Goal: Complete application form

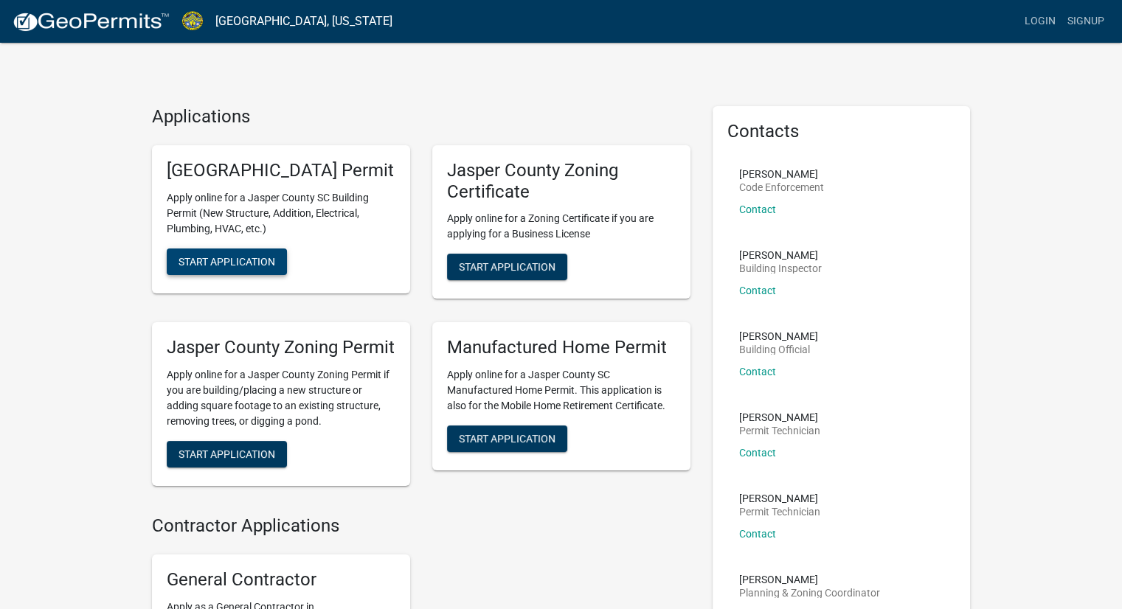
click at [246, 267] on span "Start Application" at bounding box center [227, 261] width 97 height 12
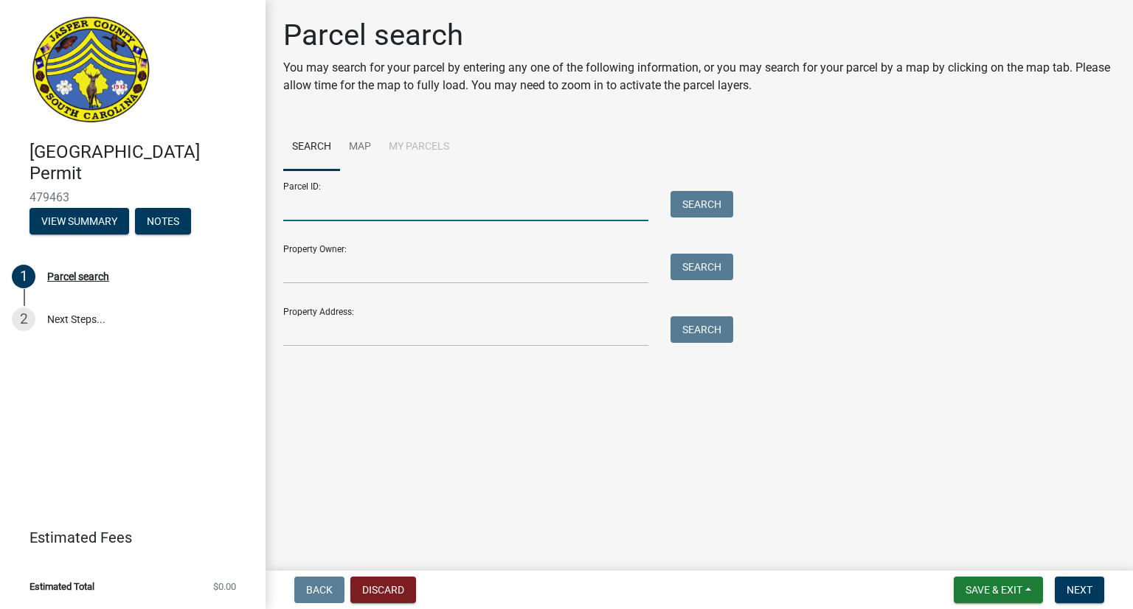
click at [316, 209] on input "Parcel ID:" at bounding box center [465, 206] width 365 height 30
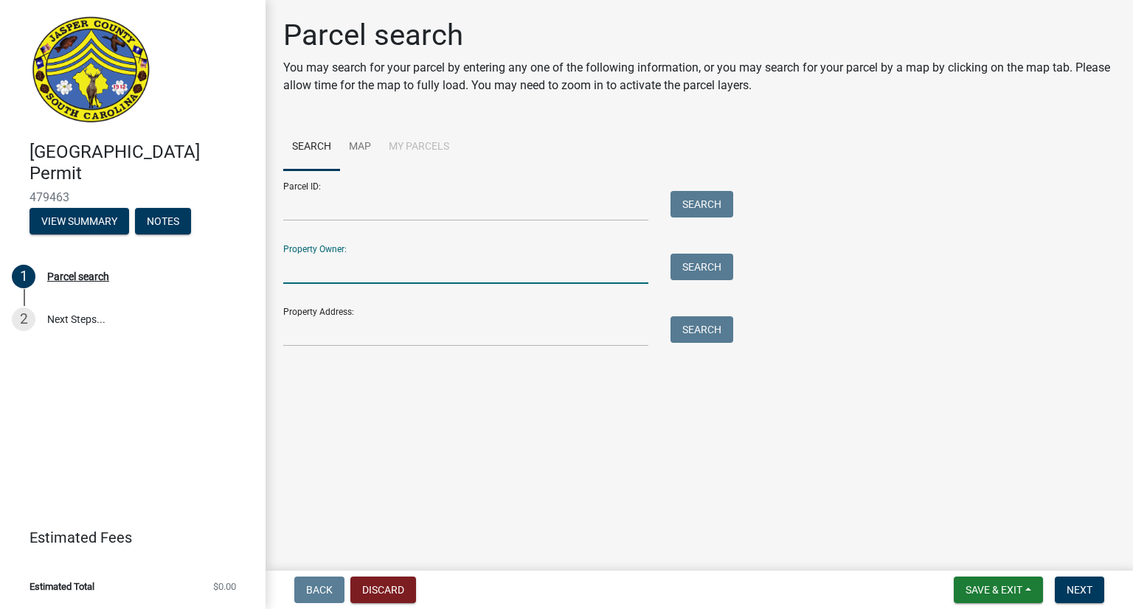
click at [309, 260] on input "Property Owner:" at bounding box center [465, 269] width 365 height 30
type input "Gray Ventures"
click at [700, 266] on button "Search" at bounding box center [702, 267] width 63 height 27
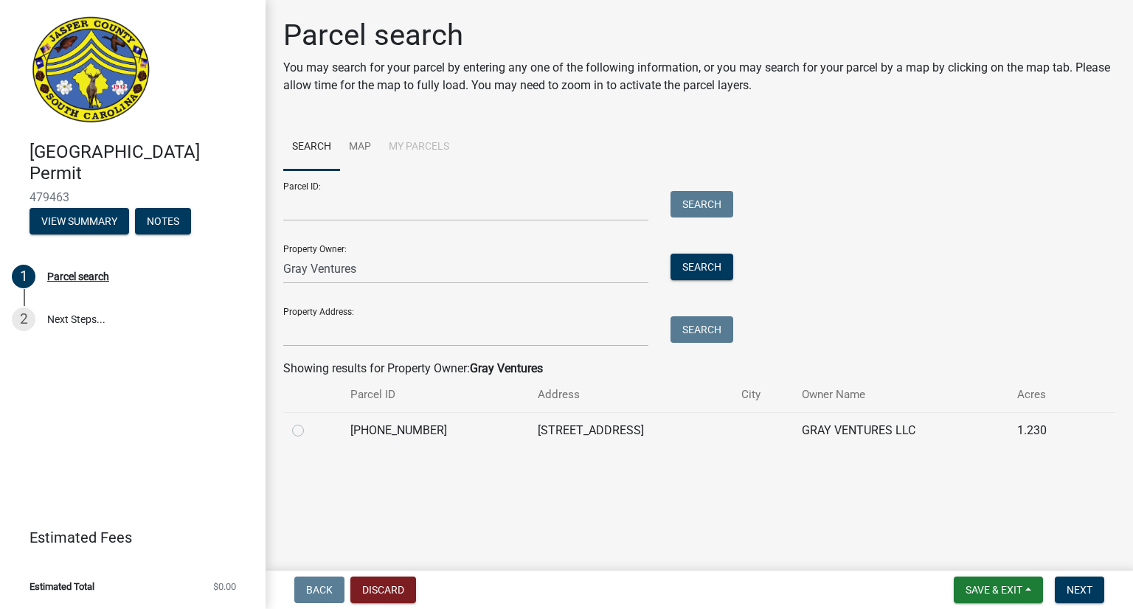
drag, startPoint x: 572, startPoint y: 432, endPoint x: 555, endPoint y: 429, distance: 17.8
click at [572, 432] on td "[STREET_ADDRESS]" at bounding box center [631, 430] width 204 height 36
click at [304, 430] on div at bounding box center [312, 431] width 41 height 18
click at [310, 422] on label at bounding box center [310, 422] width 0 height 0
click at [310, 432] on input "radio" at bounding box center [315, 427] width 10 height 10
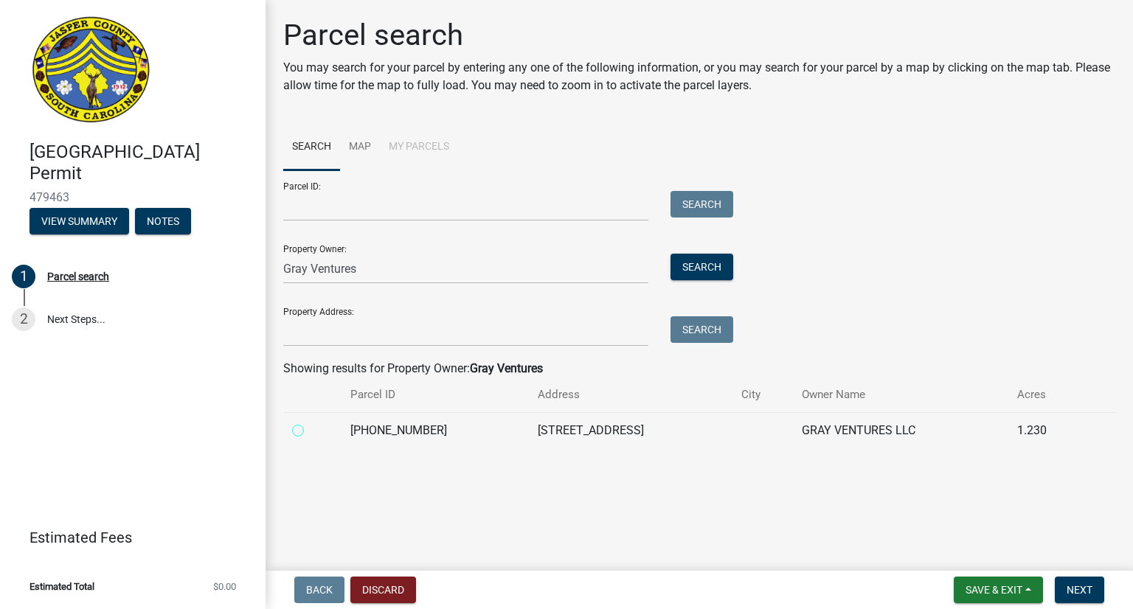
radio input "true"
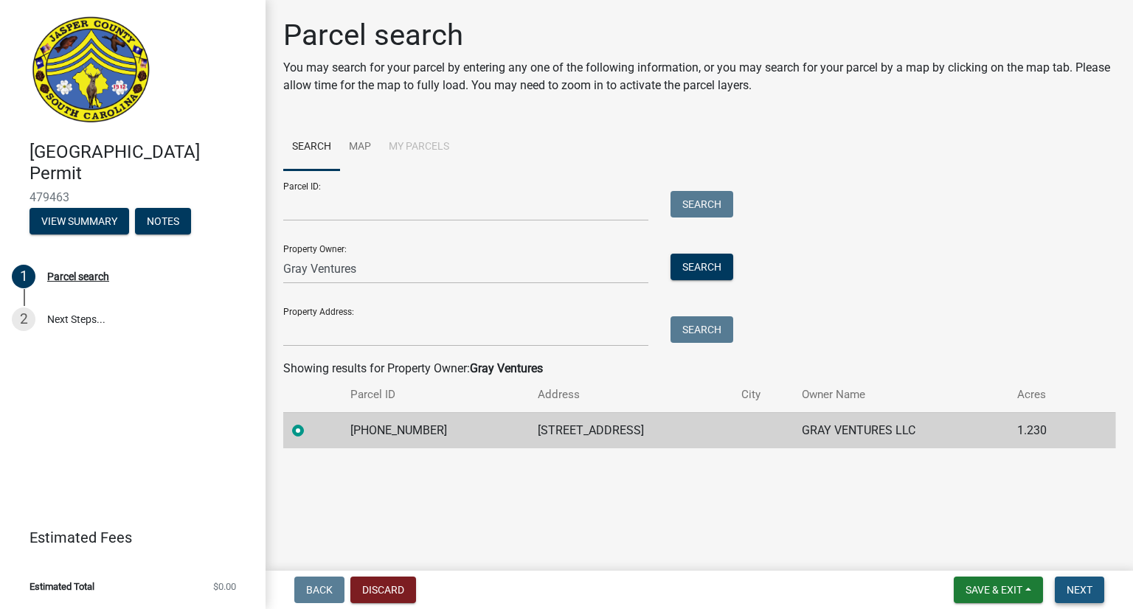
click at [1082, 592] on span "Next" at bounding box center [1080, 590] width 26 height 12
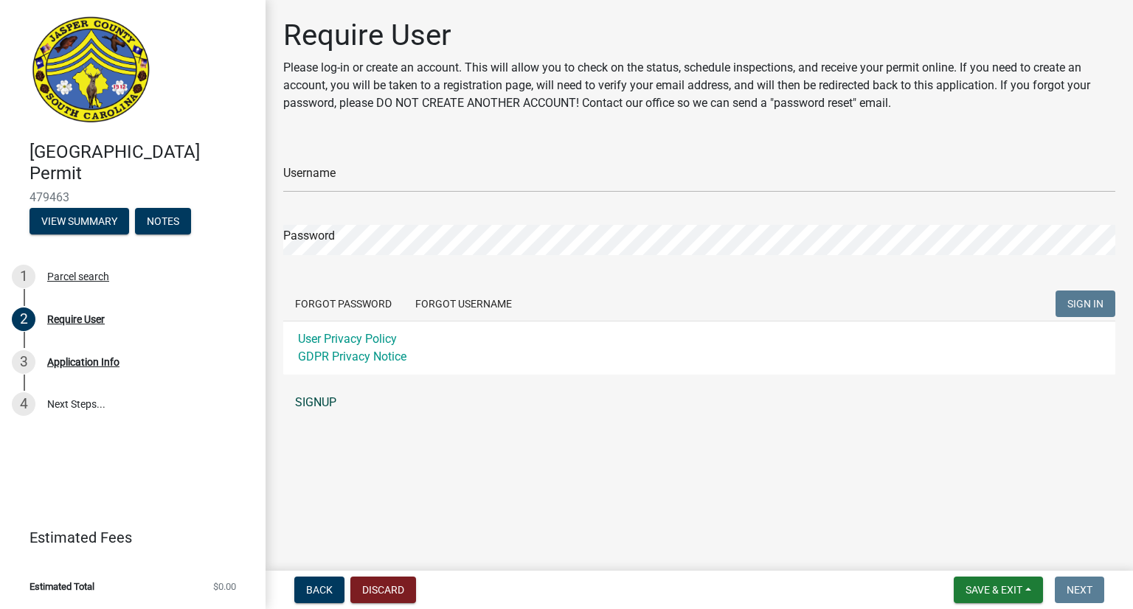
click at [325, 400] on link "SIGNUP" at bounding box center [699, 403] width 832 height 30
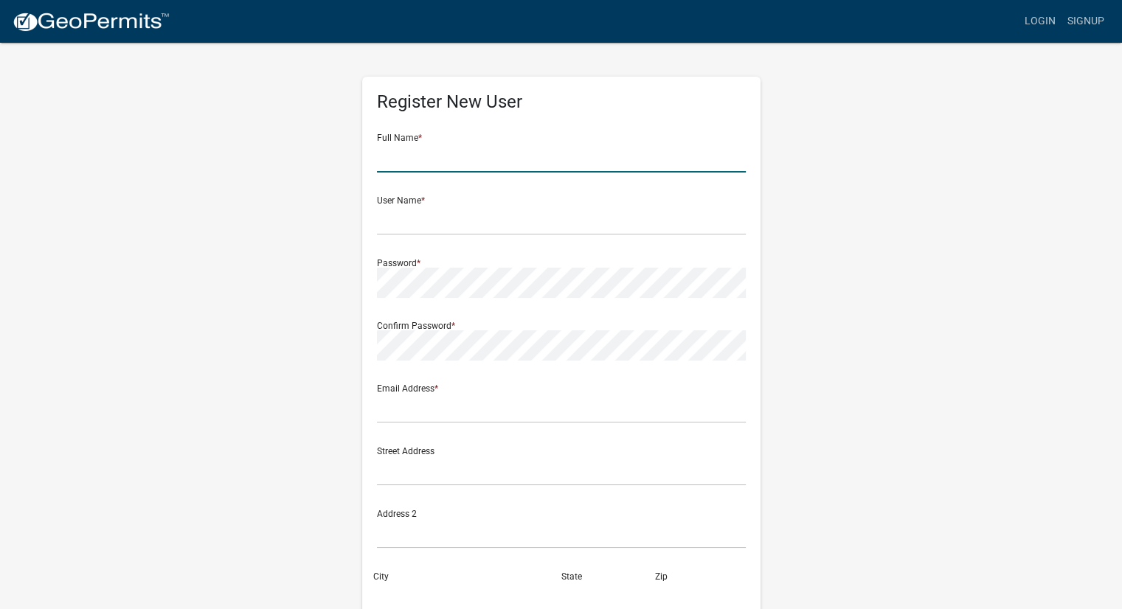
click at [428, 159] on input "text" at bounding box center [561, 157] width 369 height 30
type input "[PERSON_NAME]"
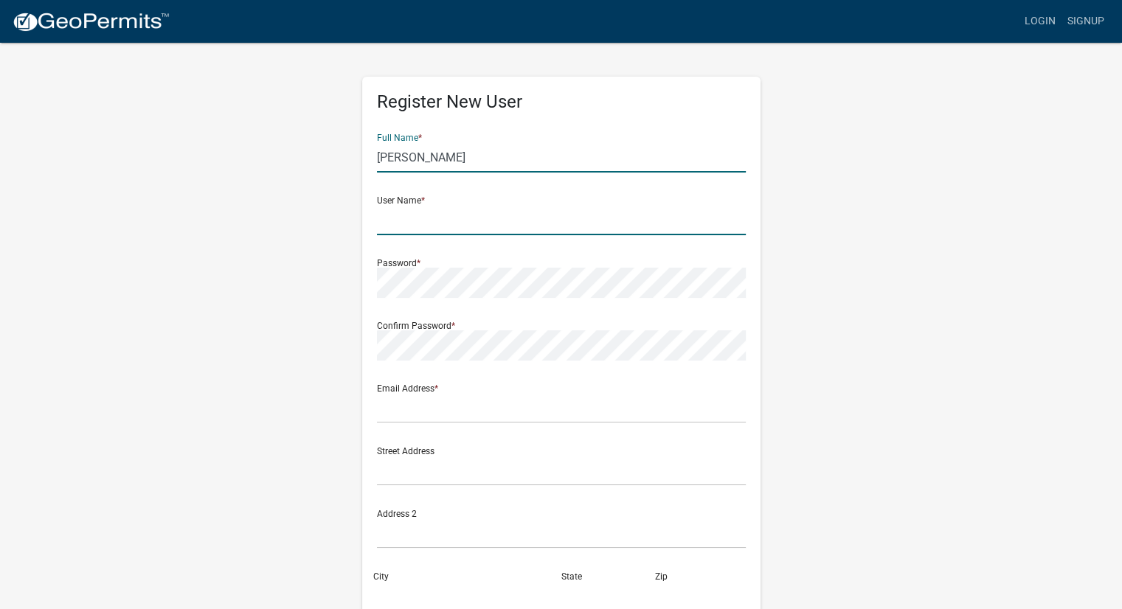
click at [411, 220] on input "text" at bounding box center [561, 220] width 369 height 30
type input "B"
type input "Phillip2025"
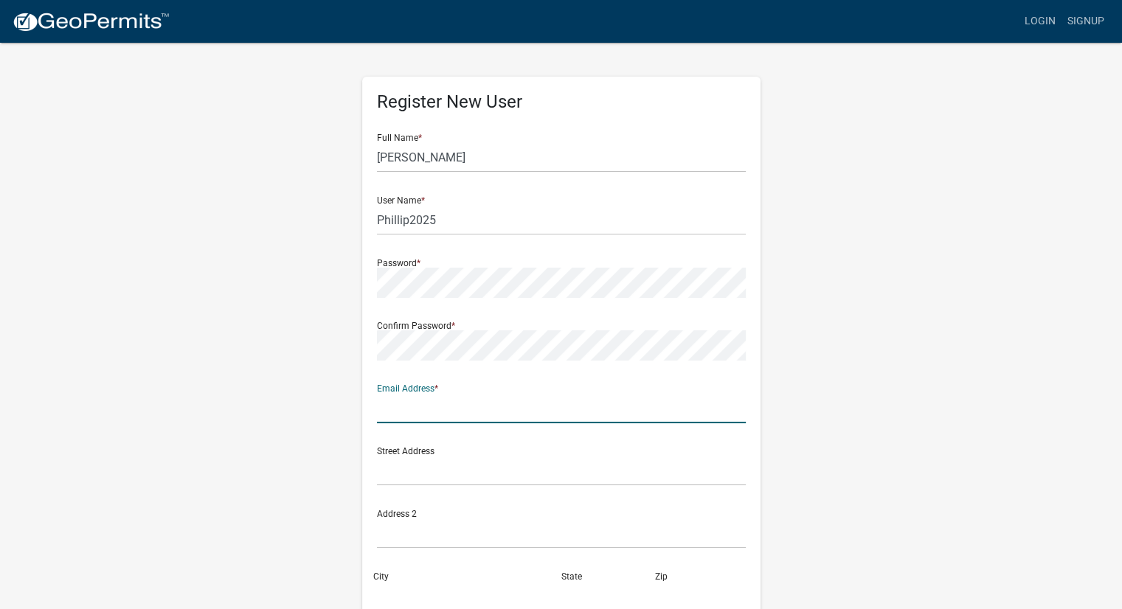
click at [410, 398] on input "text" at bounding box center [561, 408] width 369 height 30
type input "[PERSON_NAME][EMAIL_ADDRESS][DOMAIN_NAME]"
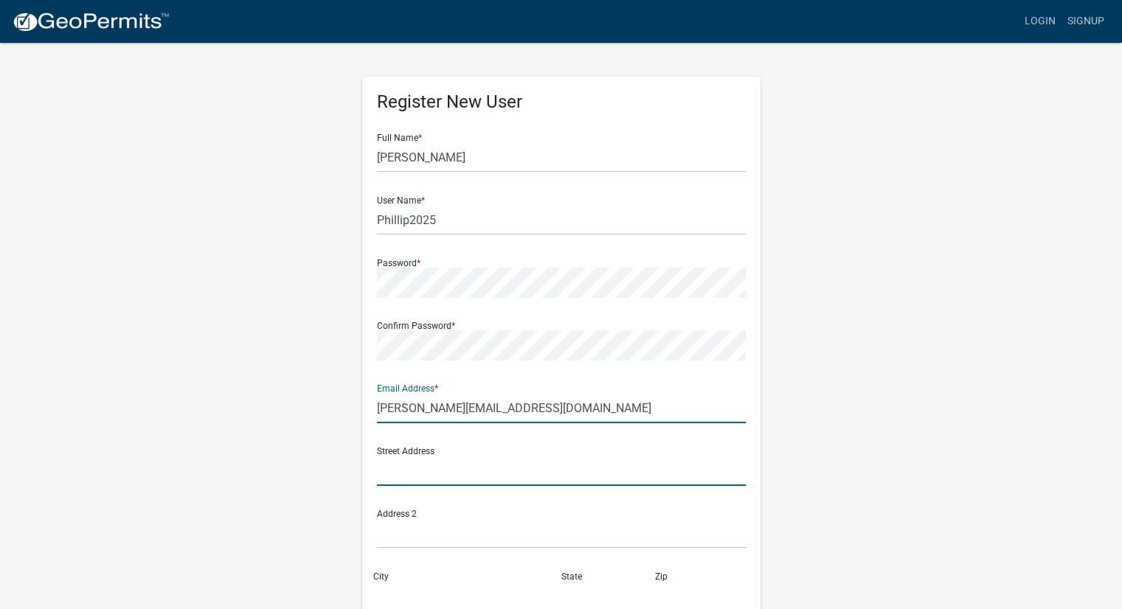
click at [423, 472] on input "text" at bounding box center [561, 471] width 369 height 30
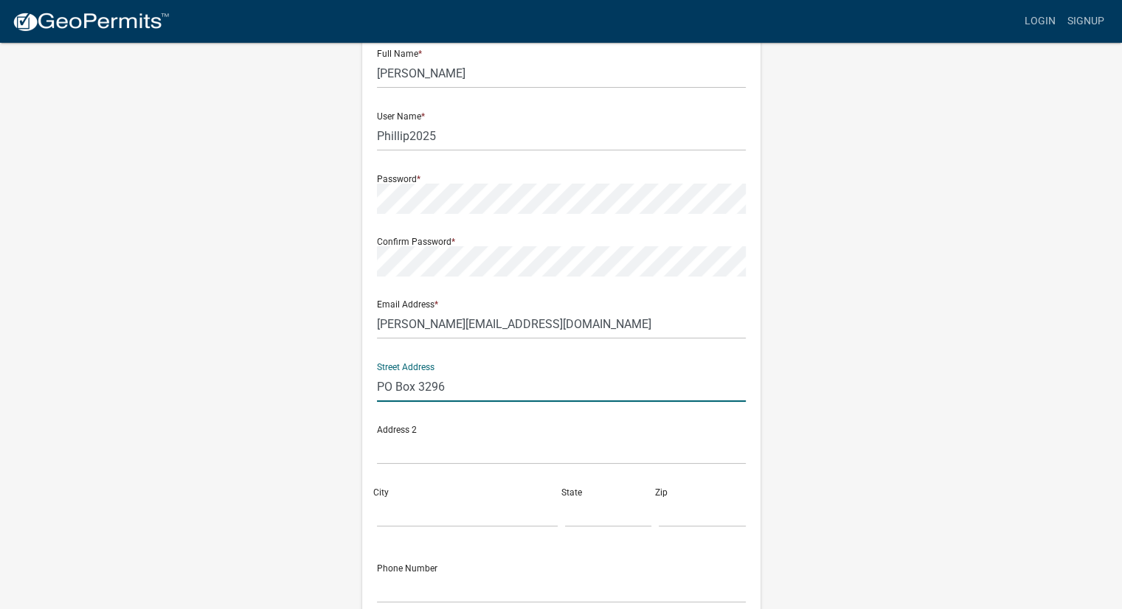
scroll to position [148, 0]
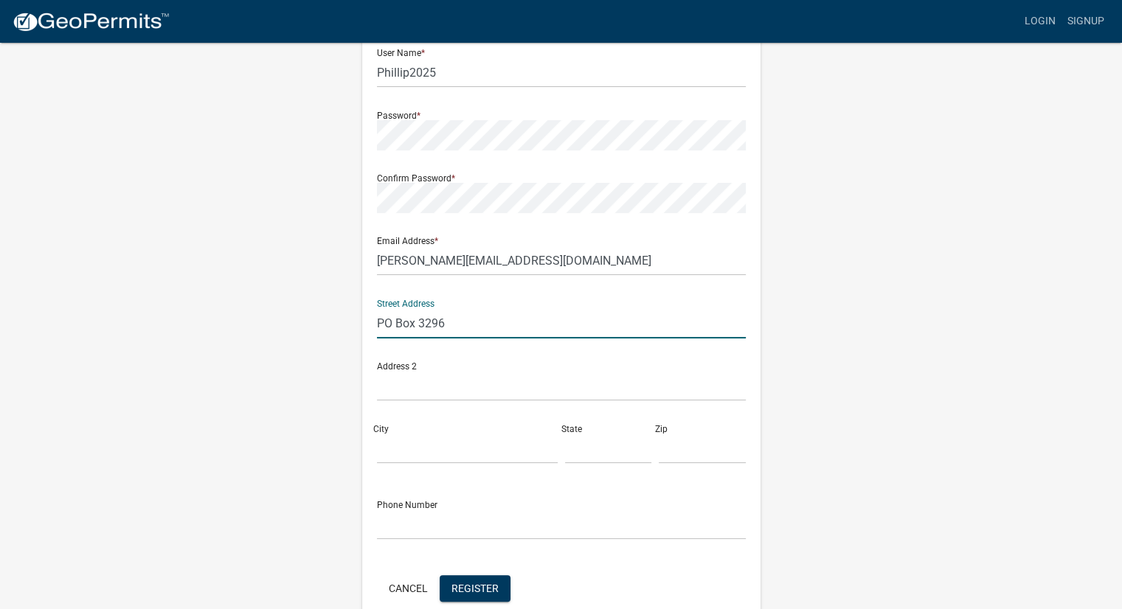
type input "PO Box 3296"
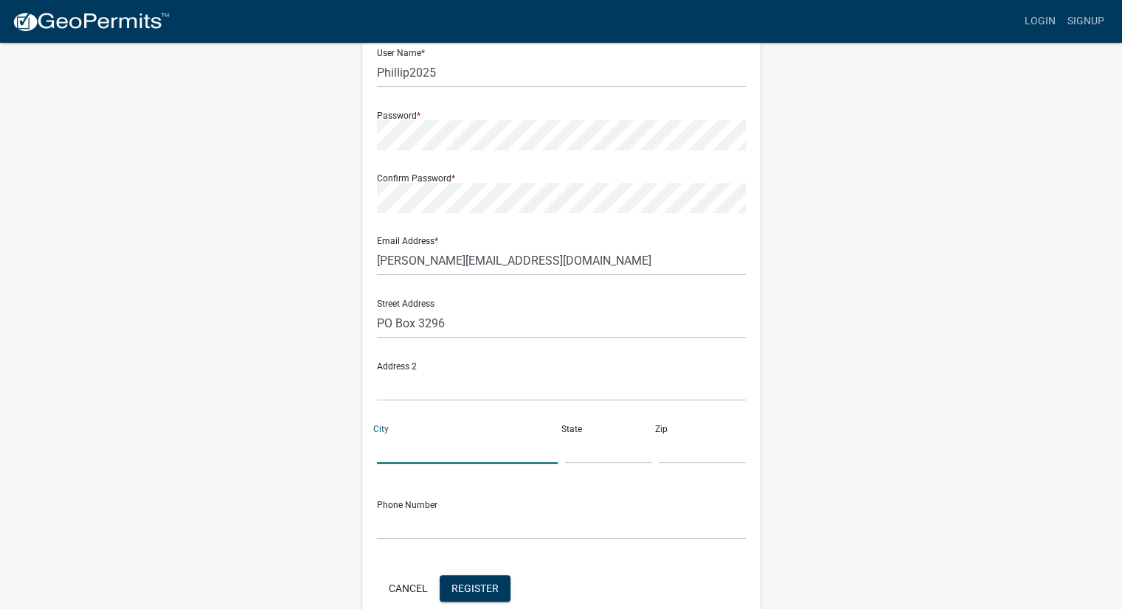
click at [445, 446] on input "City" at bounding box center [467, 449] width 181 height 30
click at [454, 448] on input "Hilton Head Ilsnad" at bounding box center [467, 449] width 181 height 30
type input "[GEOGRAPHIC_DATA]"
click at [589, 458] on input "text" at bounding box center [608, 449] width 87 height 30
type input "SC"
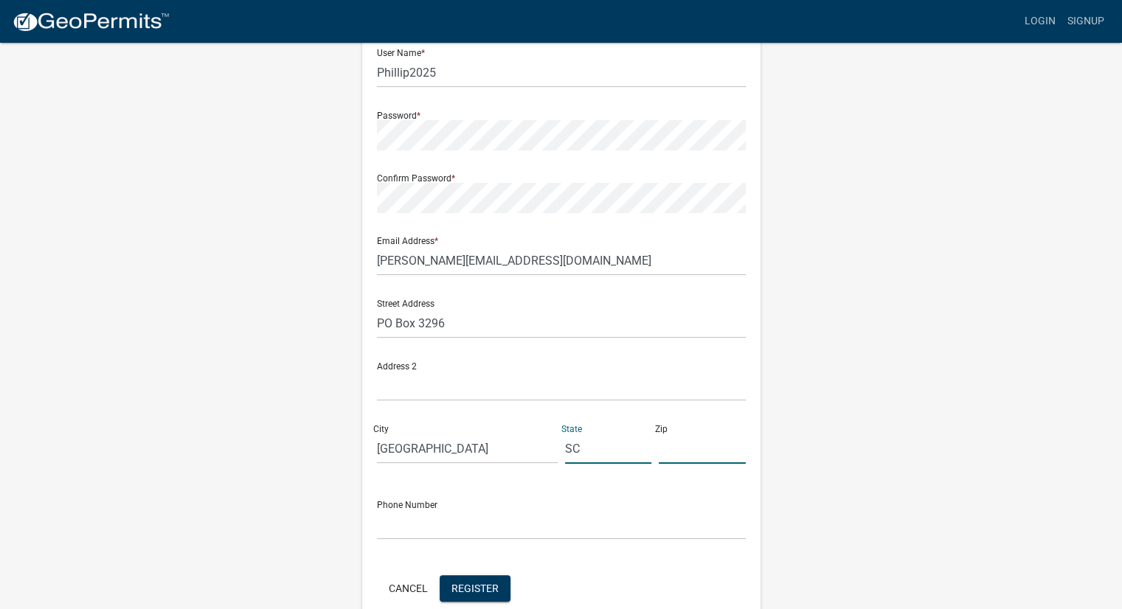
click at [693, 456] on input "text" at bounding box center [702, 449] width 87 height 30
type input "29928"
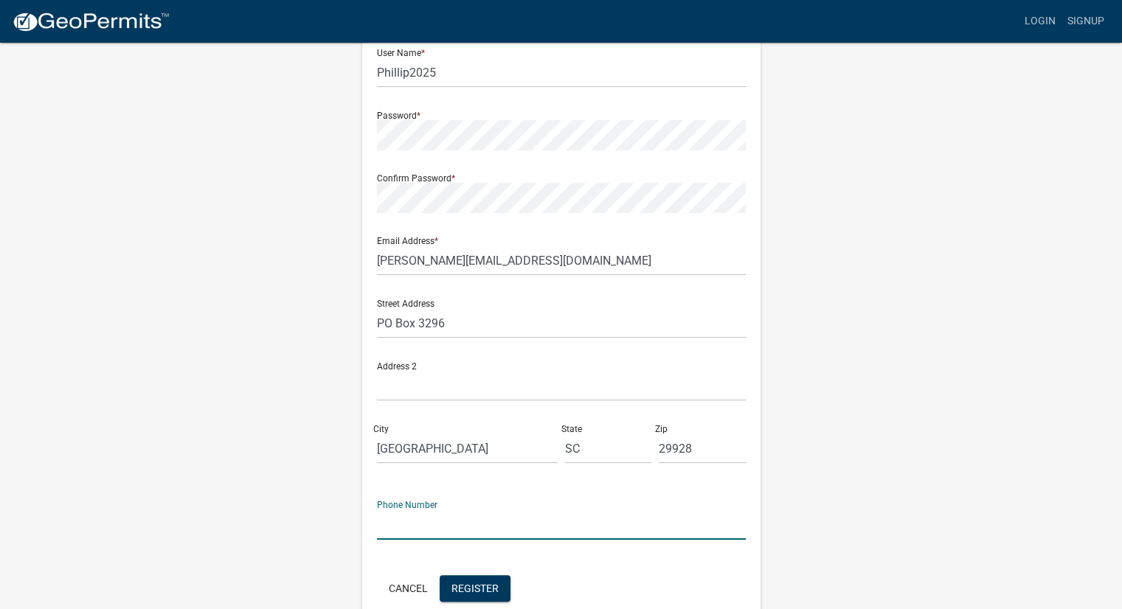
click at [451, 514] on input "text" at bounding box center [561, 525] width 369 height 30
type input "843.295.0934"
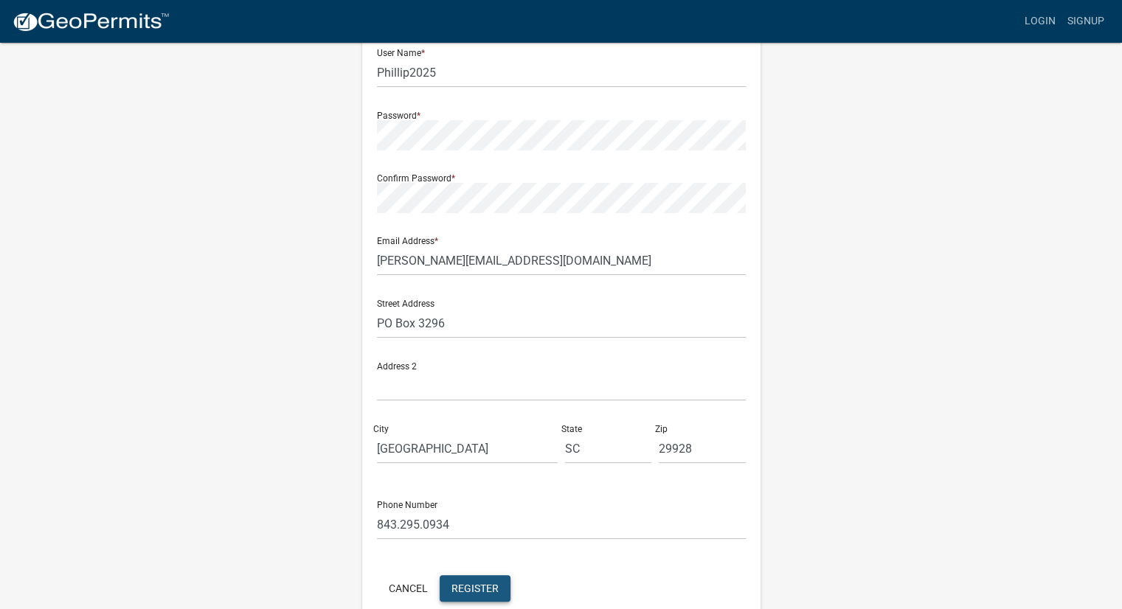
click at [491, 583] on span "Register" at bounding box center [474, 588] width 47 height 12
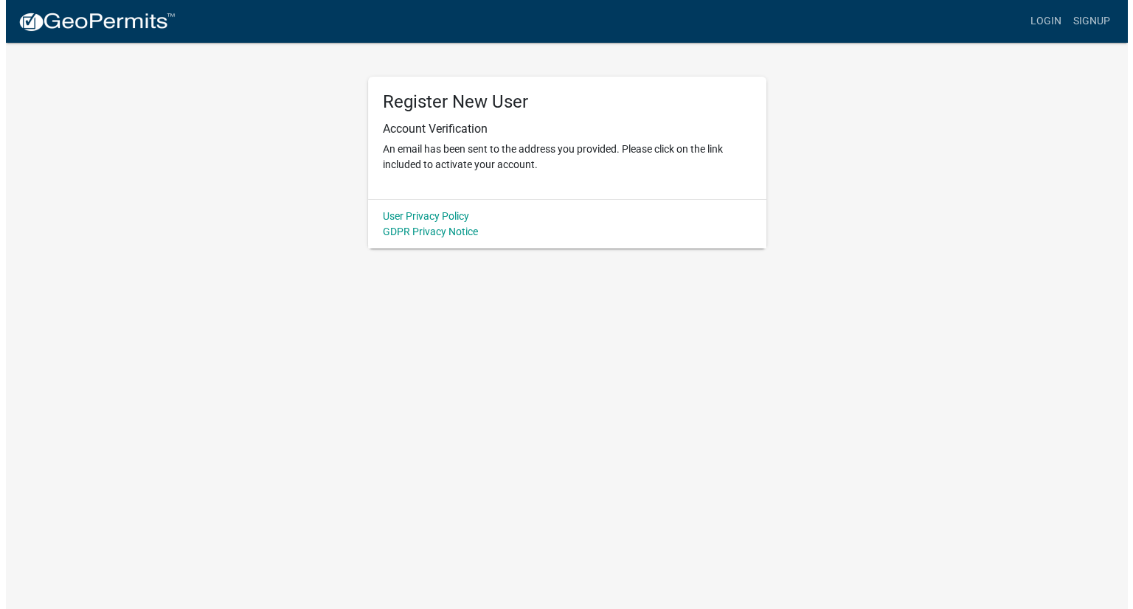
scroll to position [0, 0]
